Goal: Task Accomplishment & Management: Use online tool/utility

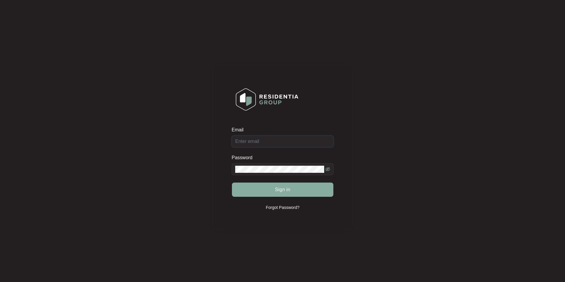
type input "[EMAIL_ADDRESS][DOMAIN_NAME]"
click at [266, 187] on button "Sign in" at bounding box center [282, 190] width 101 height 14
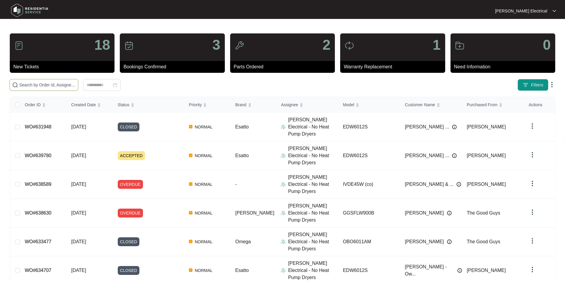
click at [78, 89] on span at bounding box center [43, 85] width 69 height 12
click at [76, 86] on input "text" at bounding box center [47, 85] width 56 height 7
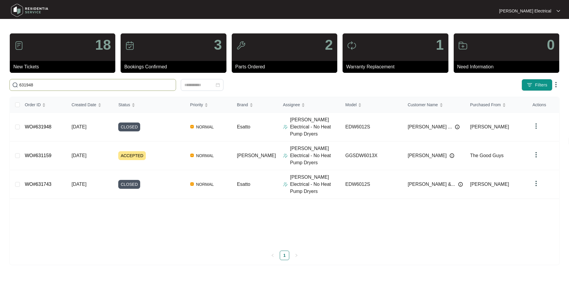
type input "631948"
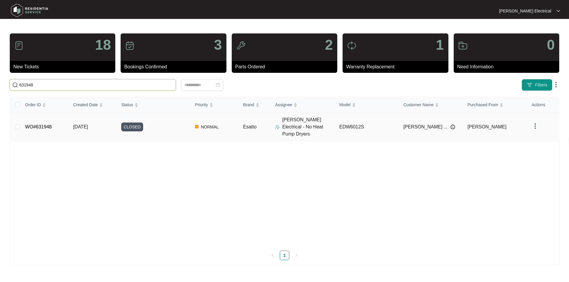
click at [108, 126] on td "[DATE]" at bounding box center [92, 127] width 48 height 29
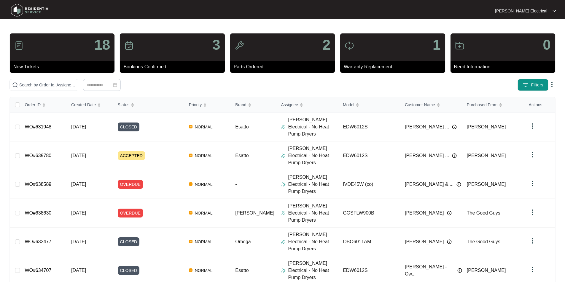
click at [38, 153] on link "WO#639780" at bounding box center [38, 155] width 27 height 5
click at [52, 145] on td "WO#639780" at bounding box center [43, 156] width 47 height 29
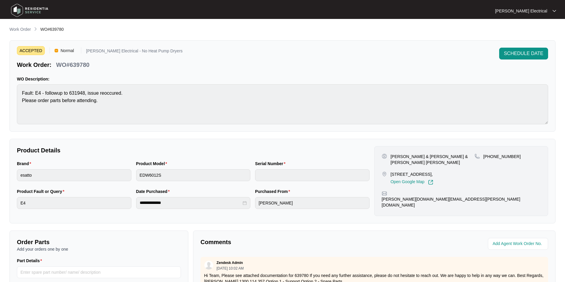
scroll to position [59, 0]
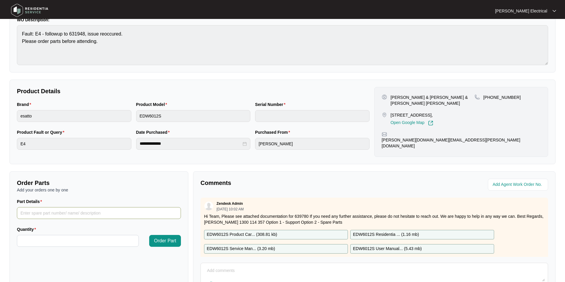
click at [36, 212] on input "Part Details" at bounding box center [99, 213] width 164 height 12
type input "Drain pump"
click at [38, 241] on input "Quantity" at bounding box center [77, 241] width 121 height 11
type input "*"
click at [169, 240] on span "Order Part" at bounding box center [165, 241] width 22 height 7
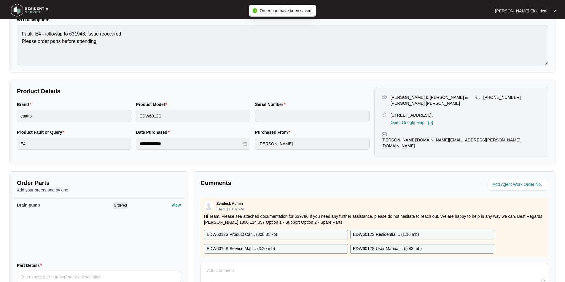
scroll to position [0, 0]
